Goal: Navigation & Orientation: Understand site structure

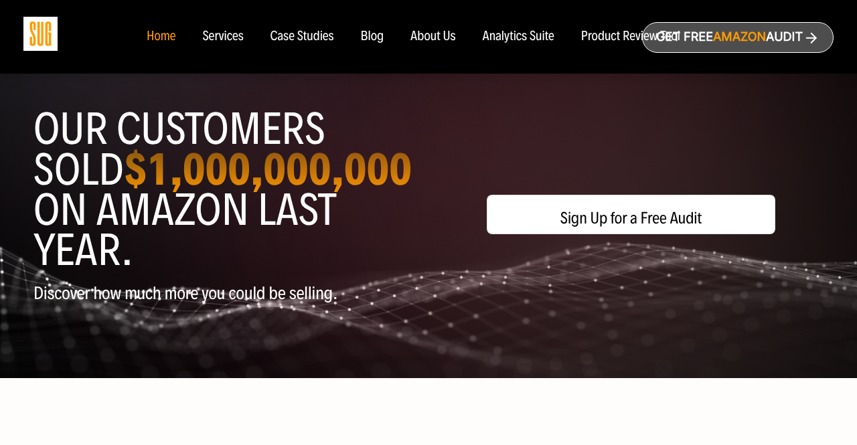
click at [224, 37] on div "Services" at bounding box center [222, 36] width 41 height 15
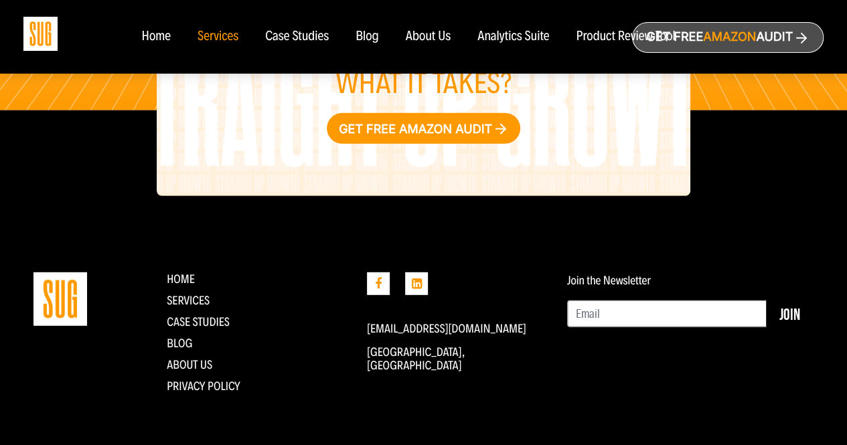
scroll to position [1749, 0]
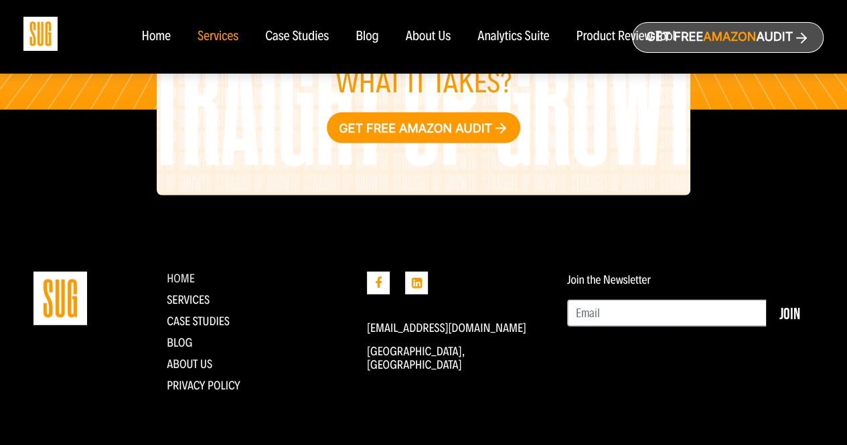
click at [167, 275] on link "Home" at bounding box center [181, 278] width 28 height 15
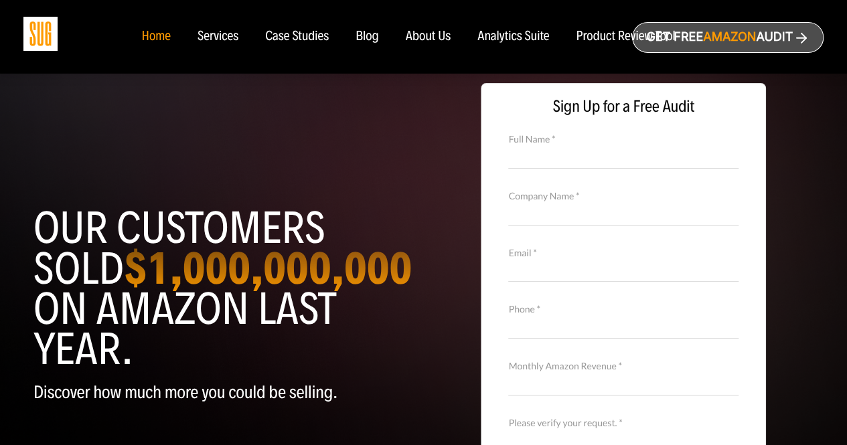
click at [615, 35] on div "Product Review Tool" at bounding box center [625, 36] width 99 height 15
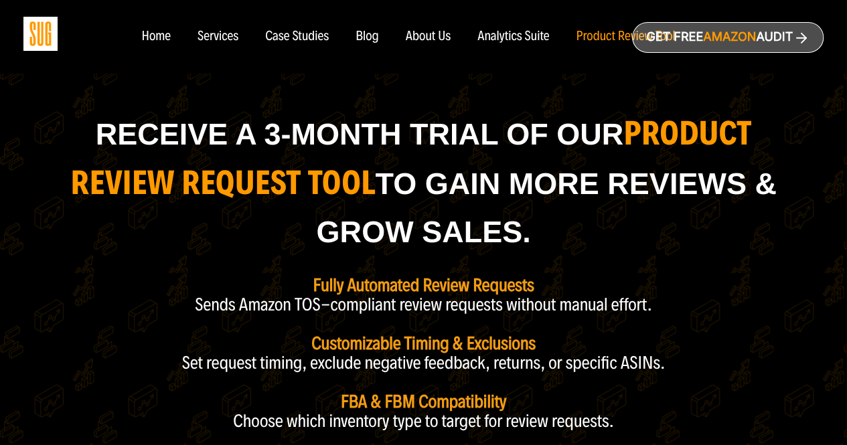
click at [519, 37] on div "Analytics Suite" at bounding box center [513, 36] width 72 height 15
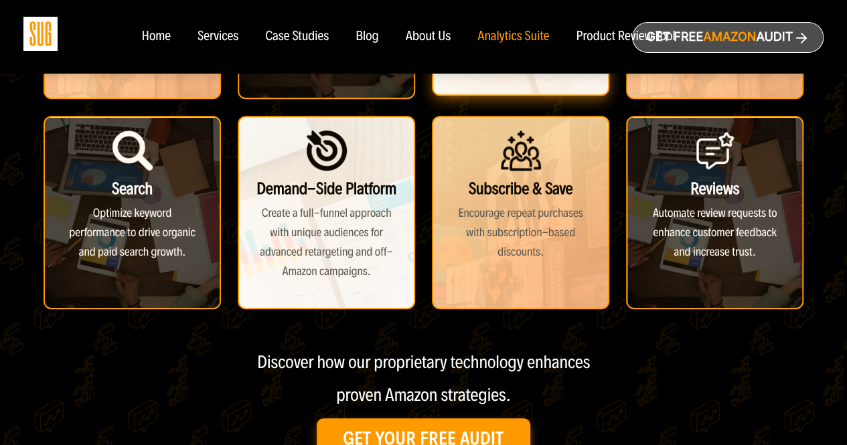
scroll to position [469, 0]
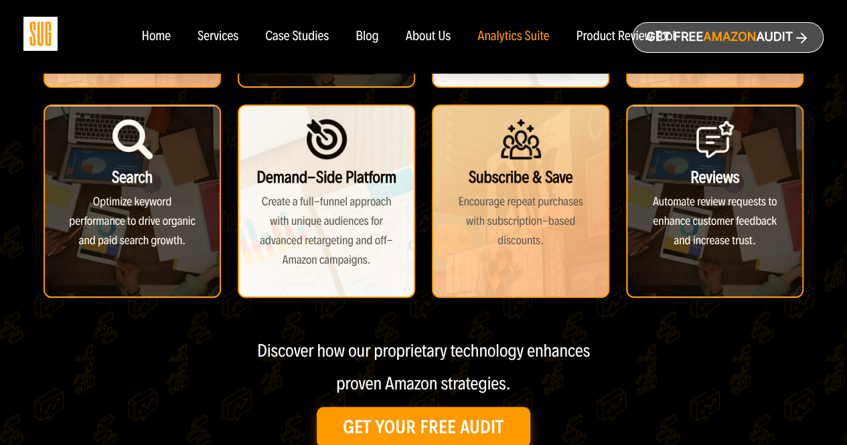
click at [206, 37] on div "Services" at bounding box center [217, 36] width 41 height 15
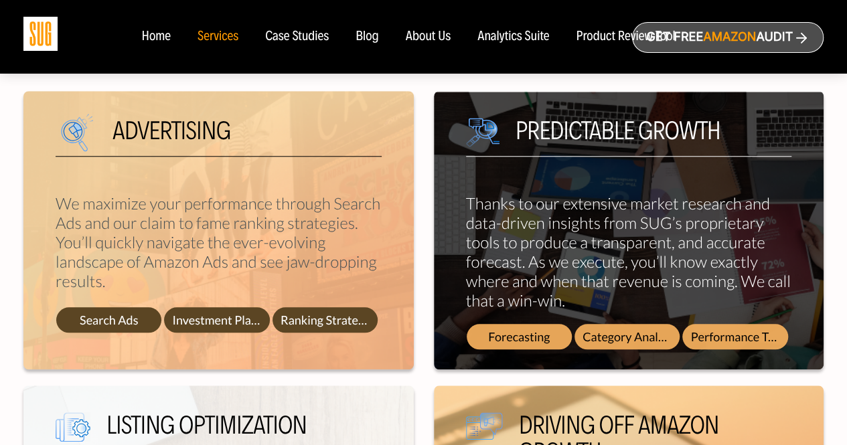
scroll to position [544, 0]
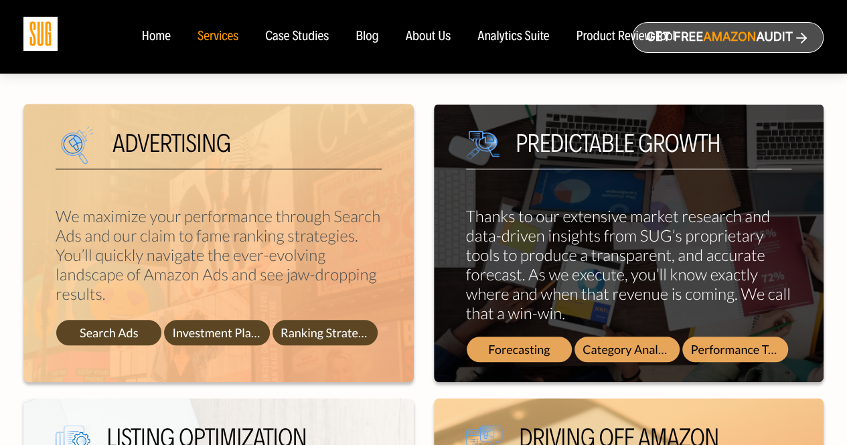
click at [343, 329] on span "Ranking Strategies" at bounding box center [324, 332] width 105 height 25
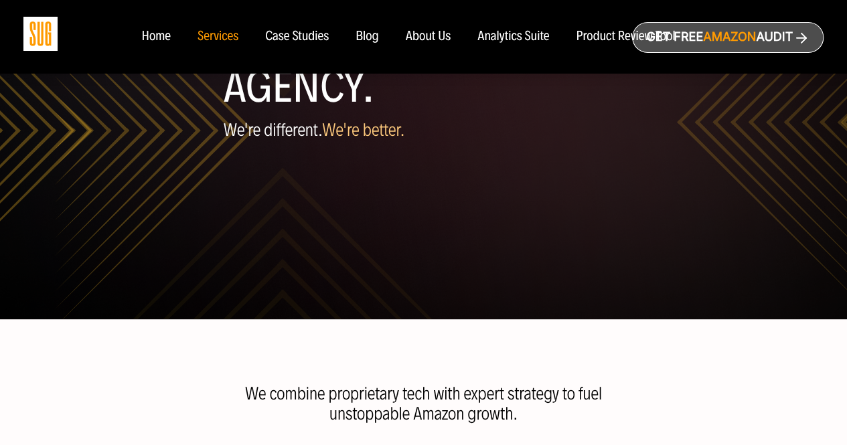
scroll to position [75, 0]
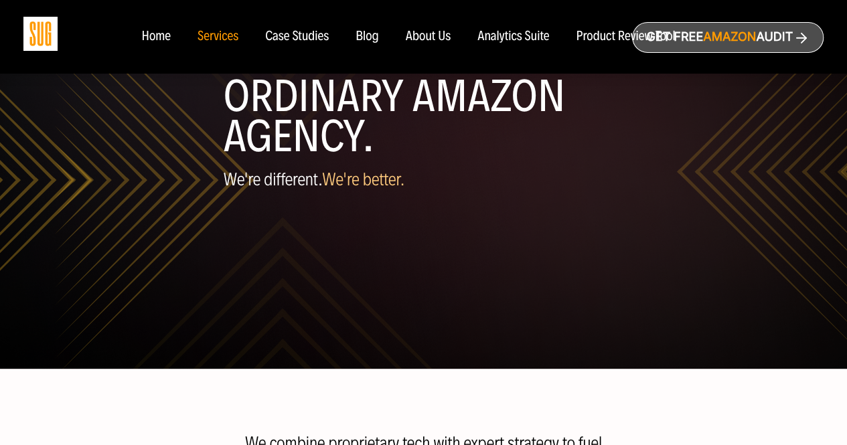
click at [205, 36] on div "Services" at bounding box center [217, 36] width 41 height 15
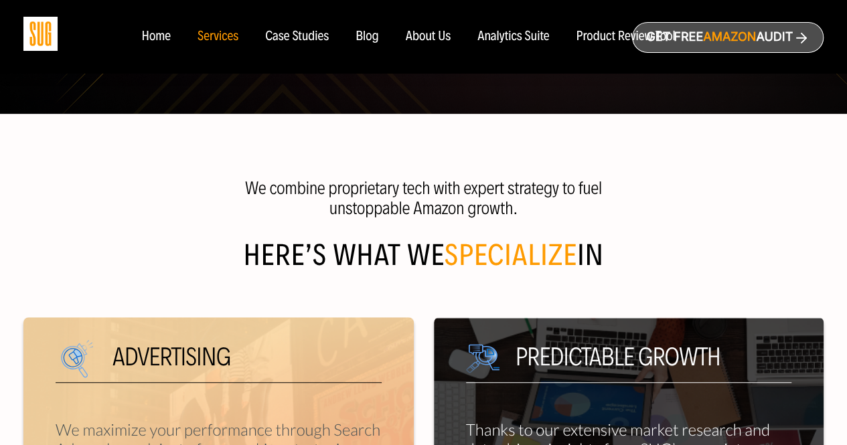
scroll to position [335, 0]
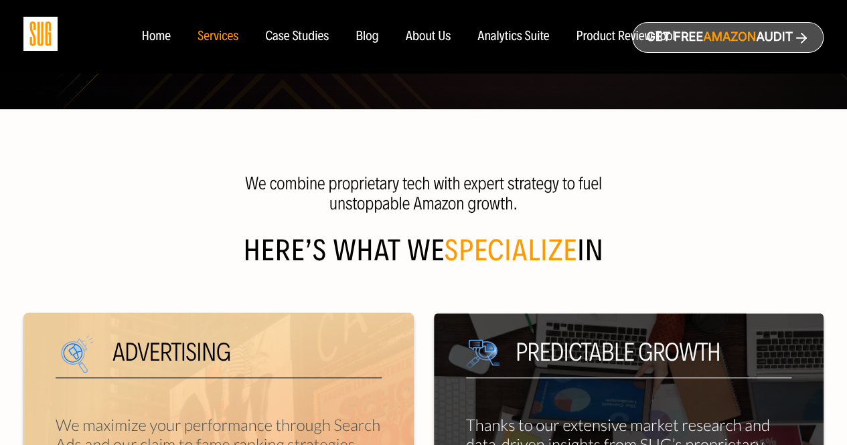
click at [169, 39] on div "Home" at bounding box center [155, 36] width 29 height 15
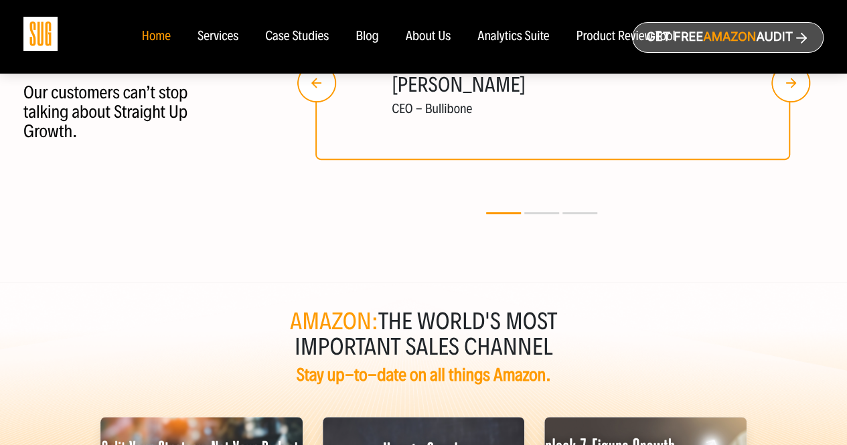
scroll to position [2524, 0]
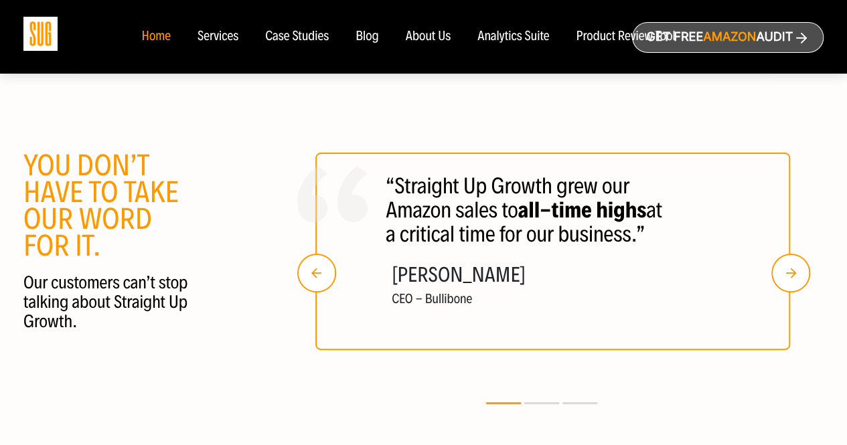
click at [794, 276] on img "button" at bounding box center [790, 273] width 39 height 39
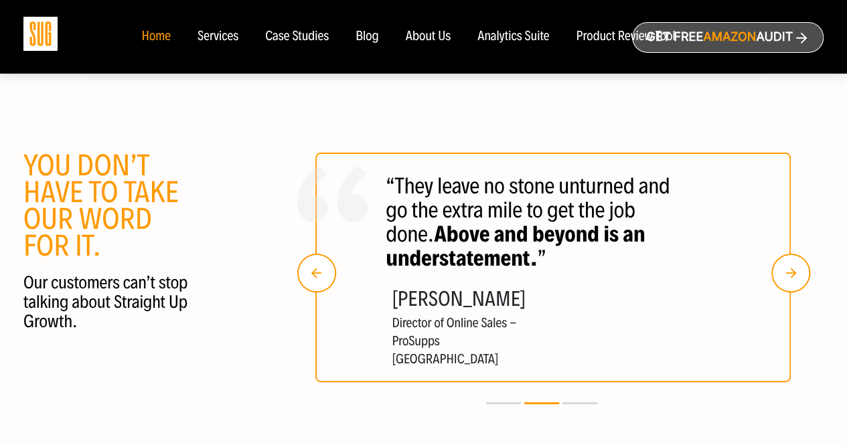
click at [790, 278] on img "button" at bounding box center [790, 273] width 39 height 39
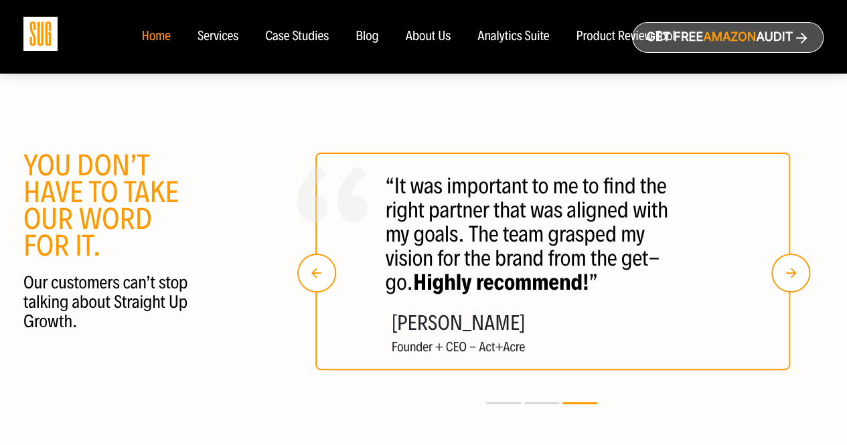
click at [790, 278] on img "button" at bounding box center [790, 273] width 39 height 39
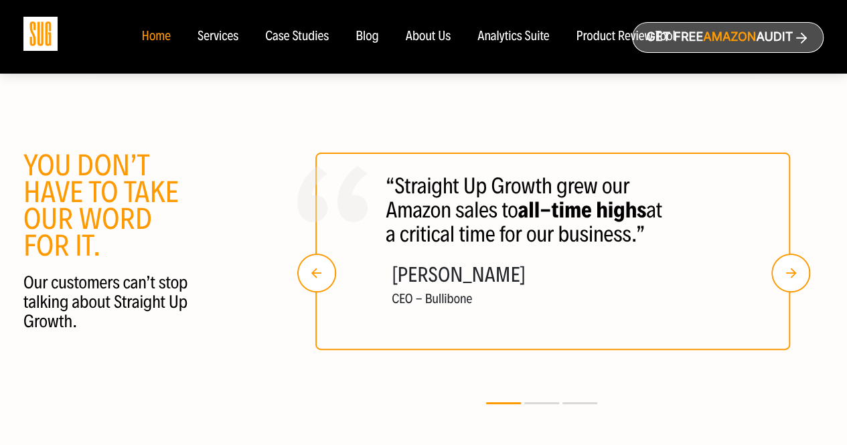
click at [790, 278] on img "button" at bounding box center [790, 273] width 39 height 39
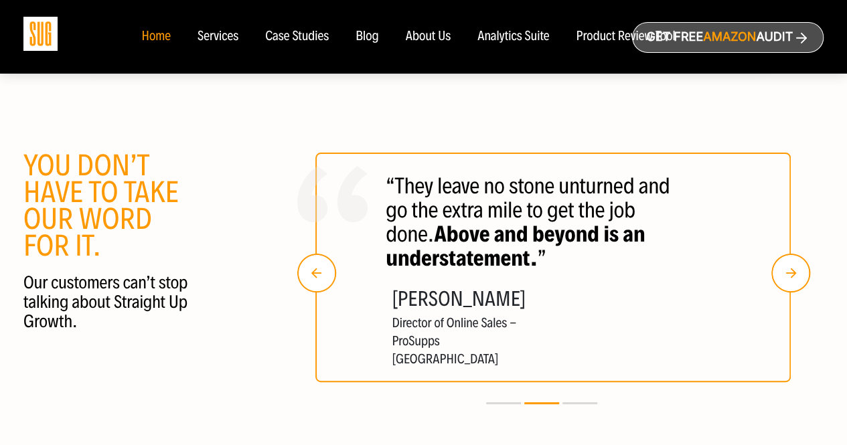
click at [790, 278] on img "button" at bounding box center [790, 273] width 39 height 39
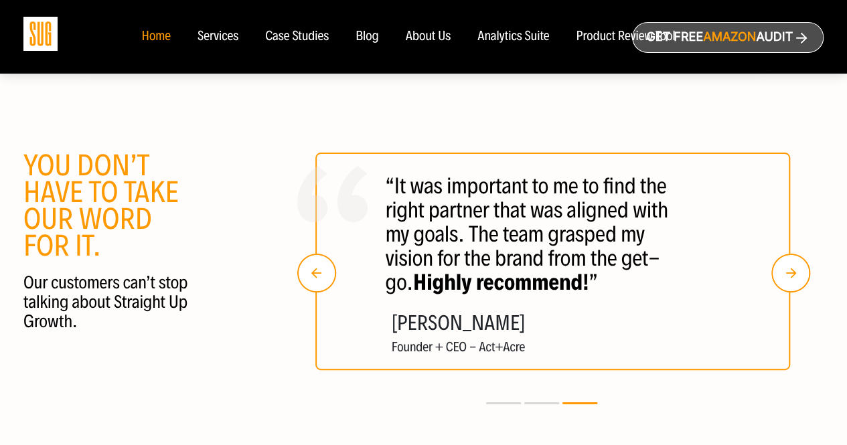
click at [790, 278] on img "button" at bounding box center [790, 273] width 39 height 39
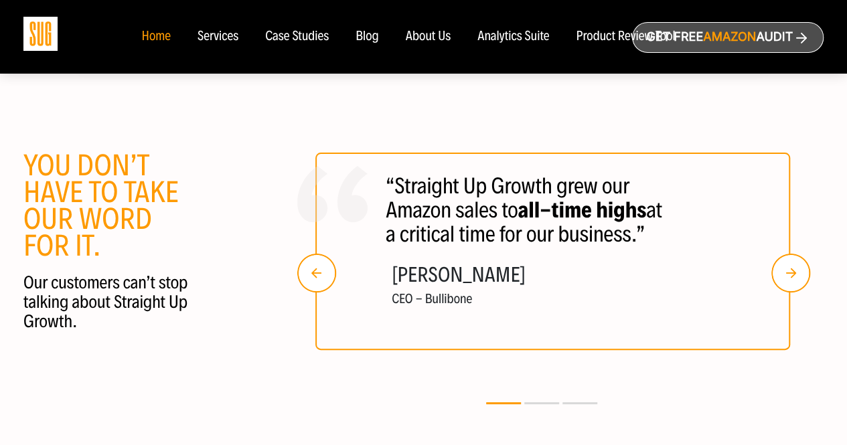
click at [790, 278] on img "button" at bounding box center [790, 273] width 39 height 39
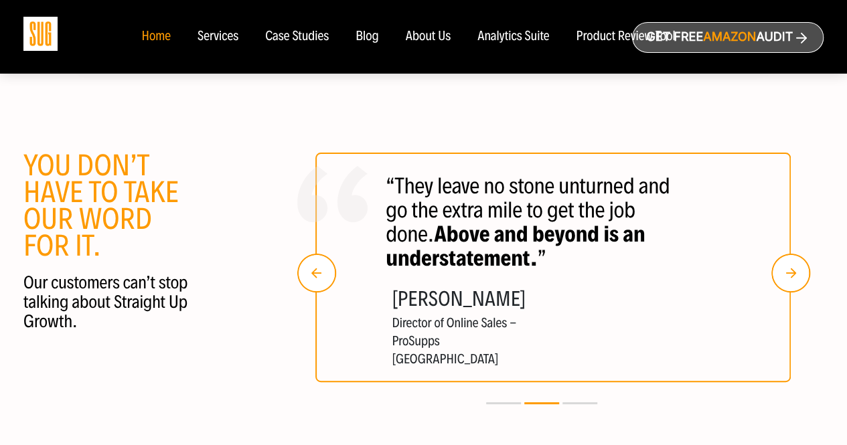
click at [790, 278] on img "button" at bounding box center [790, 273] width 39 height 39
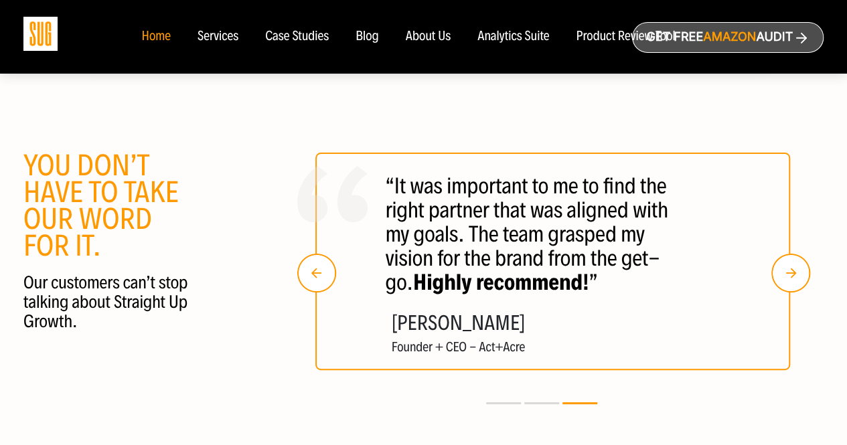
click at [790, 278] on img "button" at bounding box center [790, 273] width 39 height 39
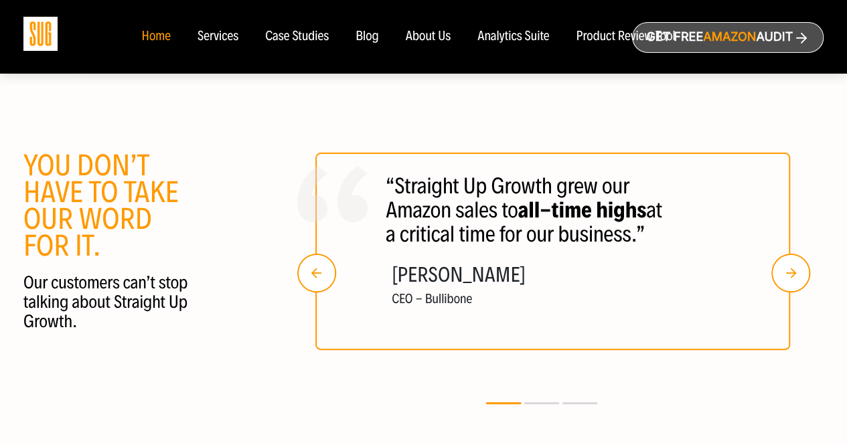
click at [790, 278] on img "button" at bounding box center [790, 273] width 39 height 39
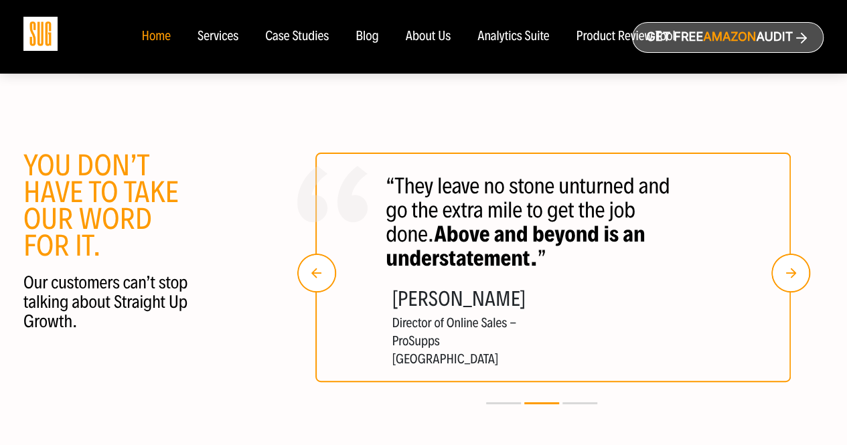
click at [790, 278] on img "button" at bounding box center [790, 273] width 39 height 39
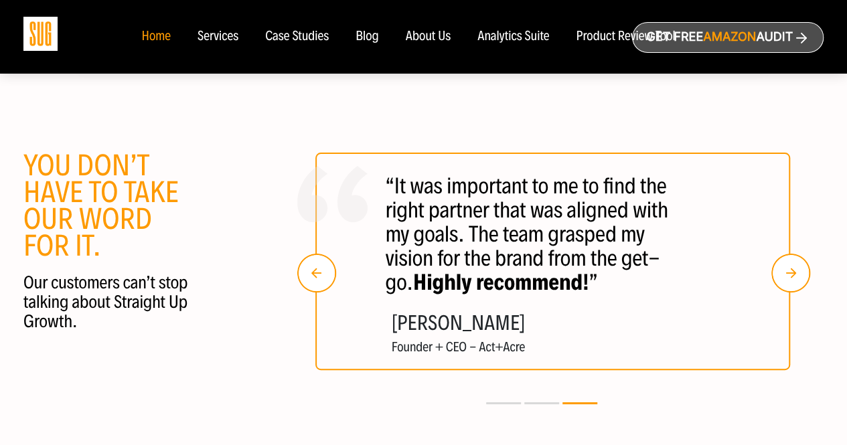
click at [211, 38] on div "Services" at bounding box center [217, 36] width 41 height 15
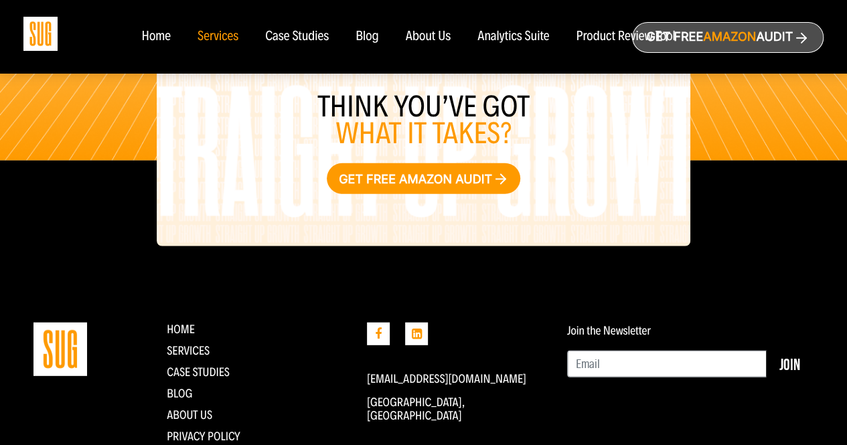
scroll to position [1749, 0]
